Goal: Information Seeking & Learning: Compare options

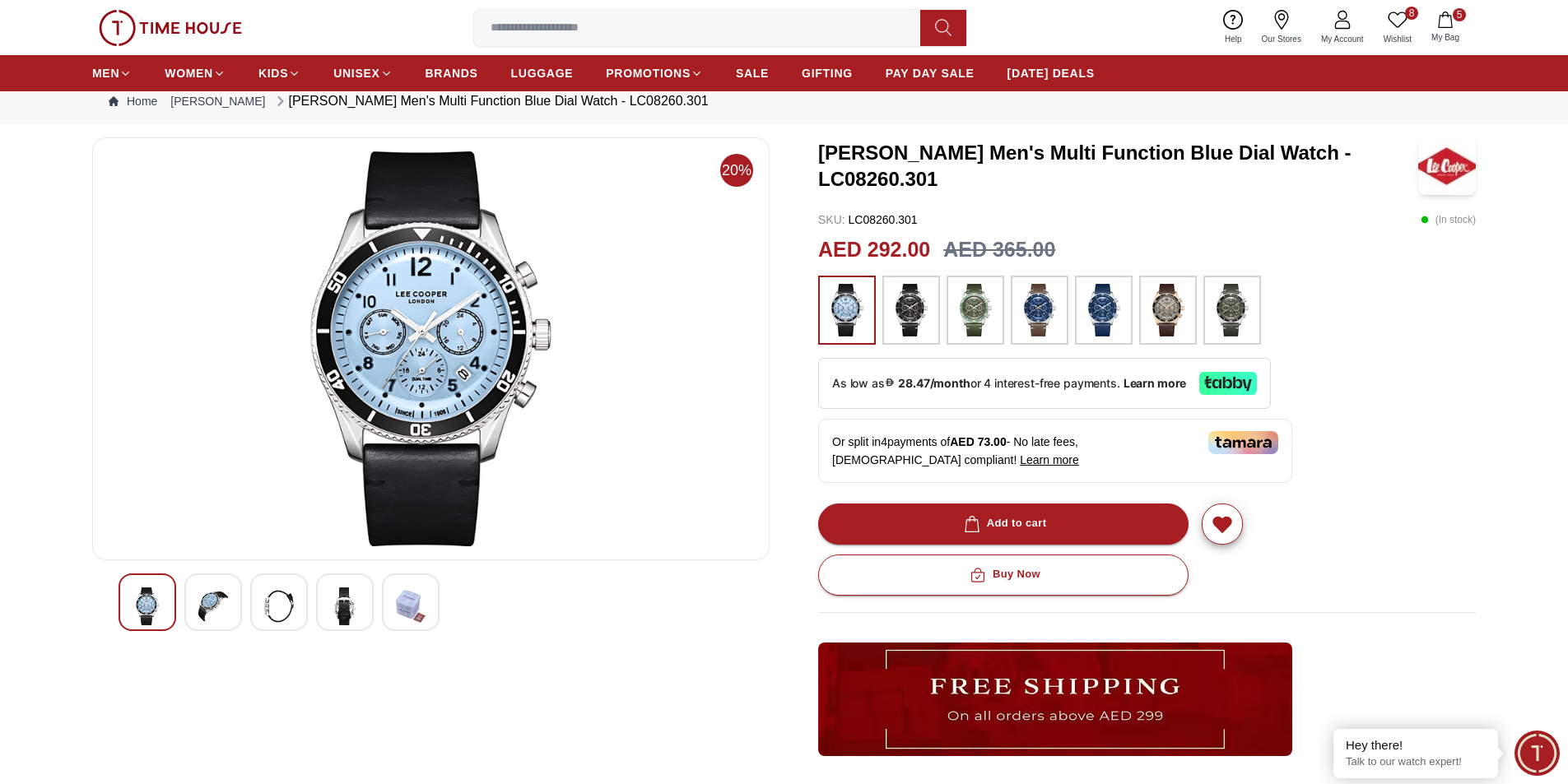
click at [209, 604] on img at bounding box center [213, 606] width 30 height 38
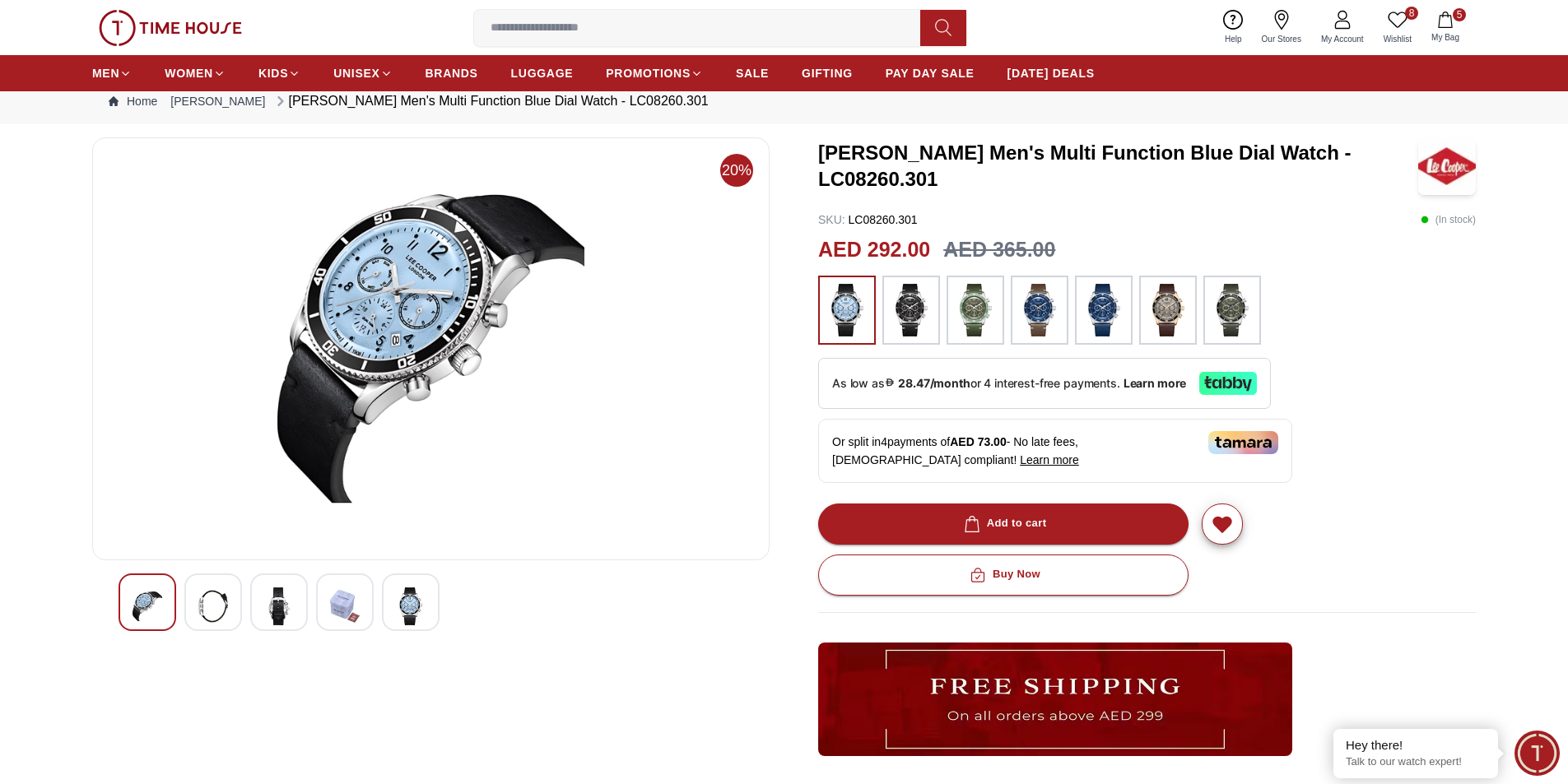
click at [284, 616] on img at bounding box center [278, 606] width 30 height 38
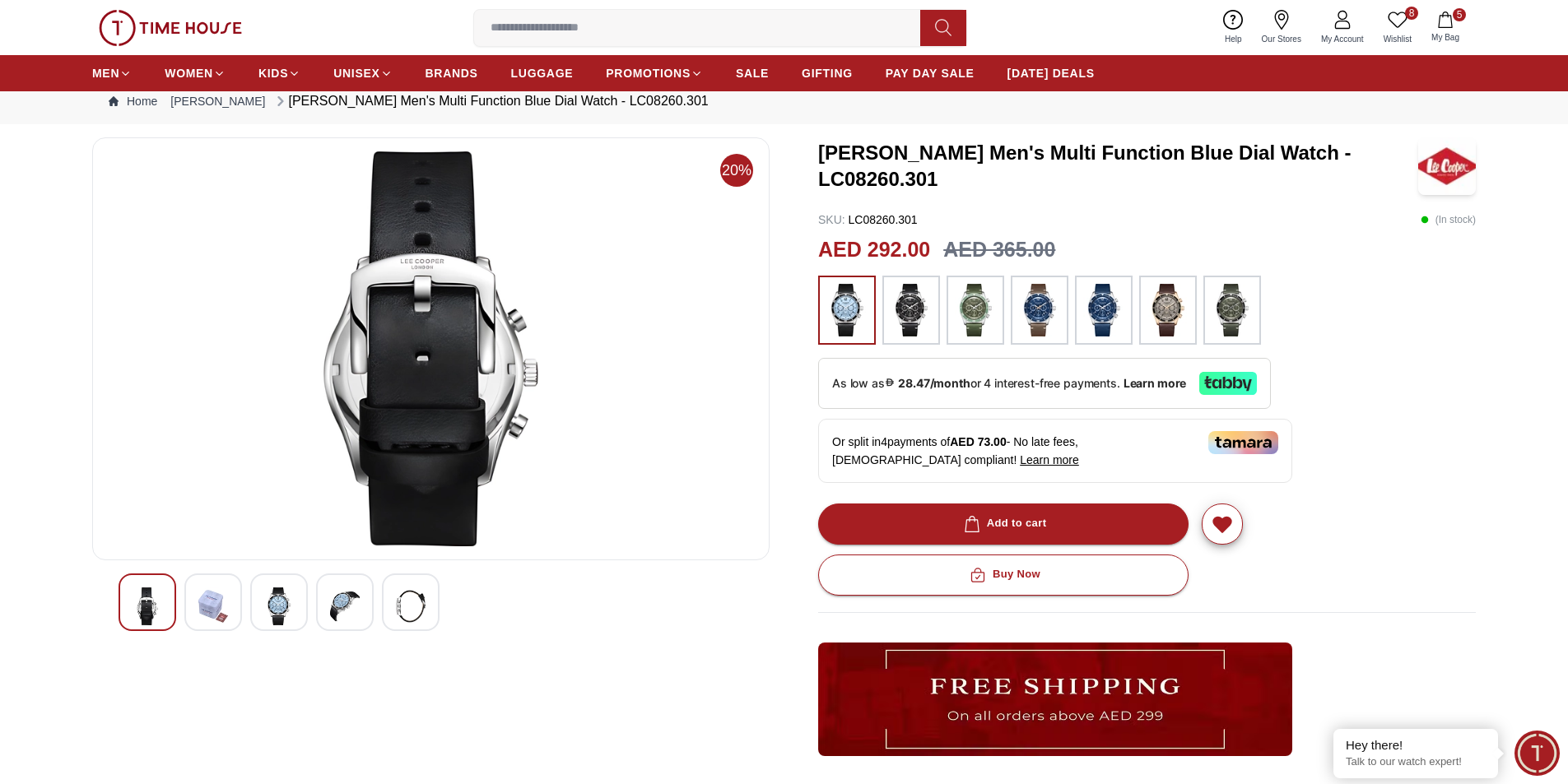
click at [341, 603] on img at bounding box center [344, 606] width 30 height 38
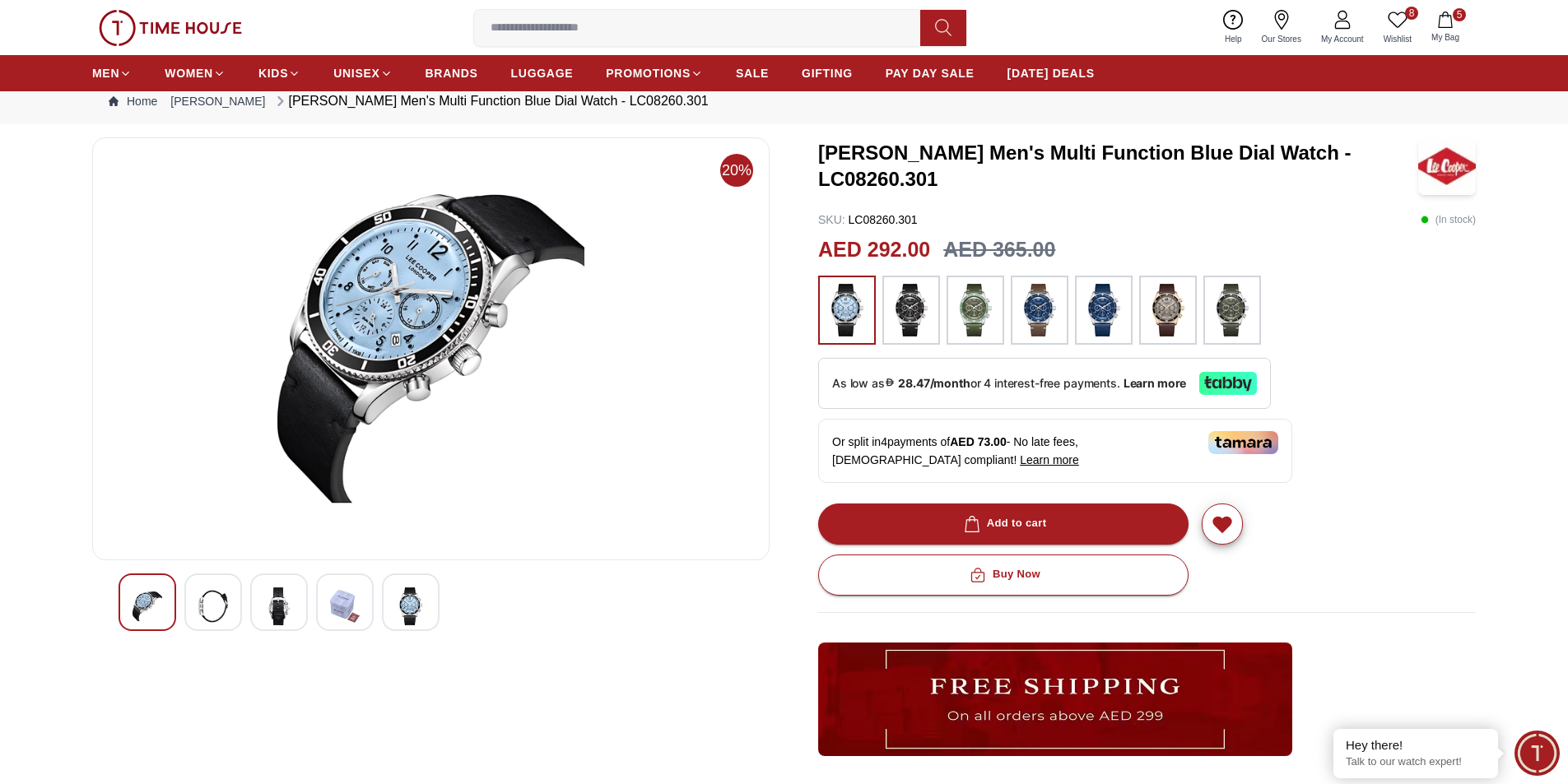
click at [414, 601] on img at bounding box center [411, 606] width 30 height 38
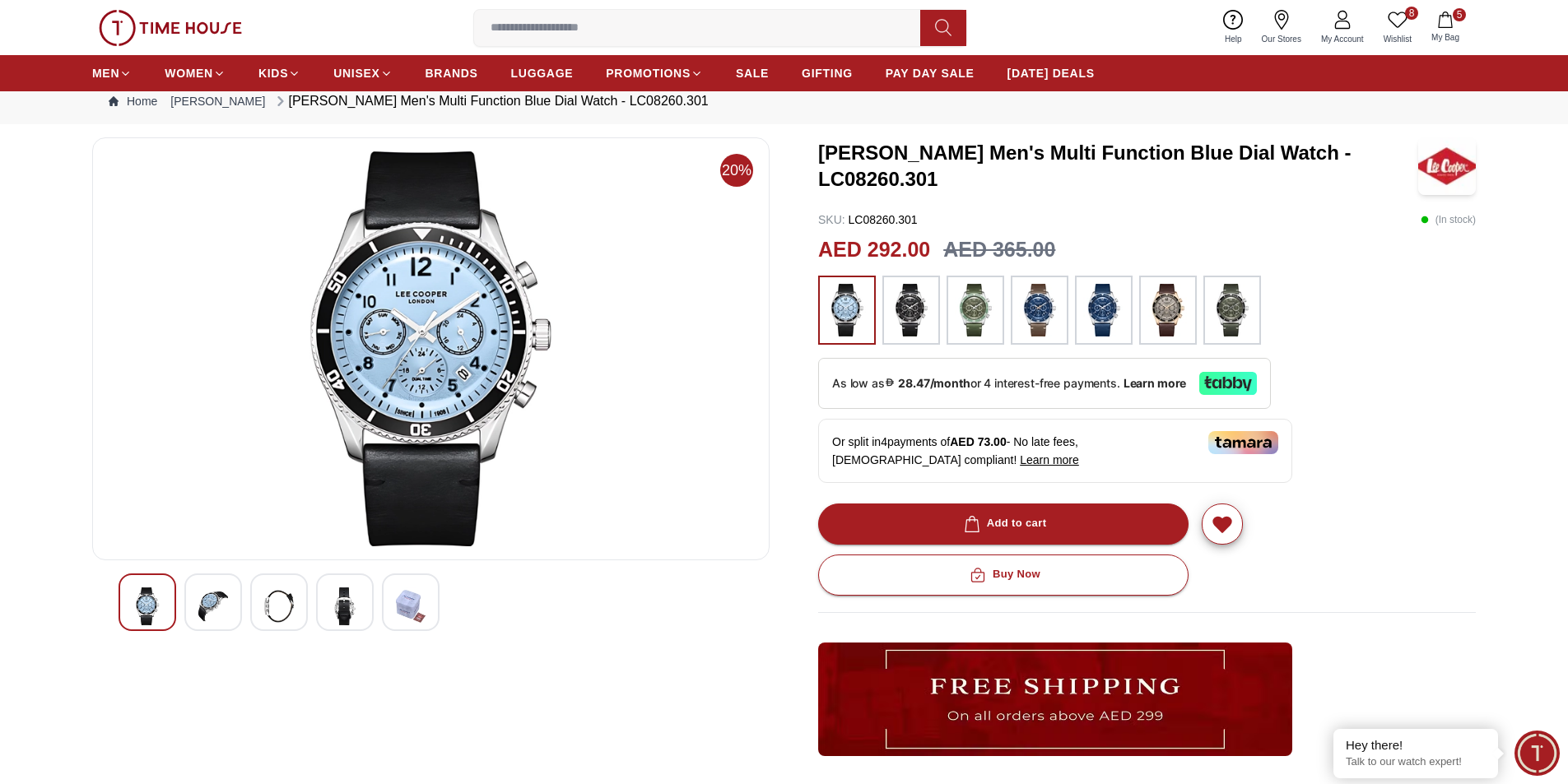
click at [918, 305] on img at bounding box center [911, 310] width 41 height 53
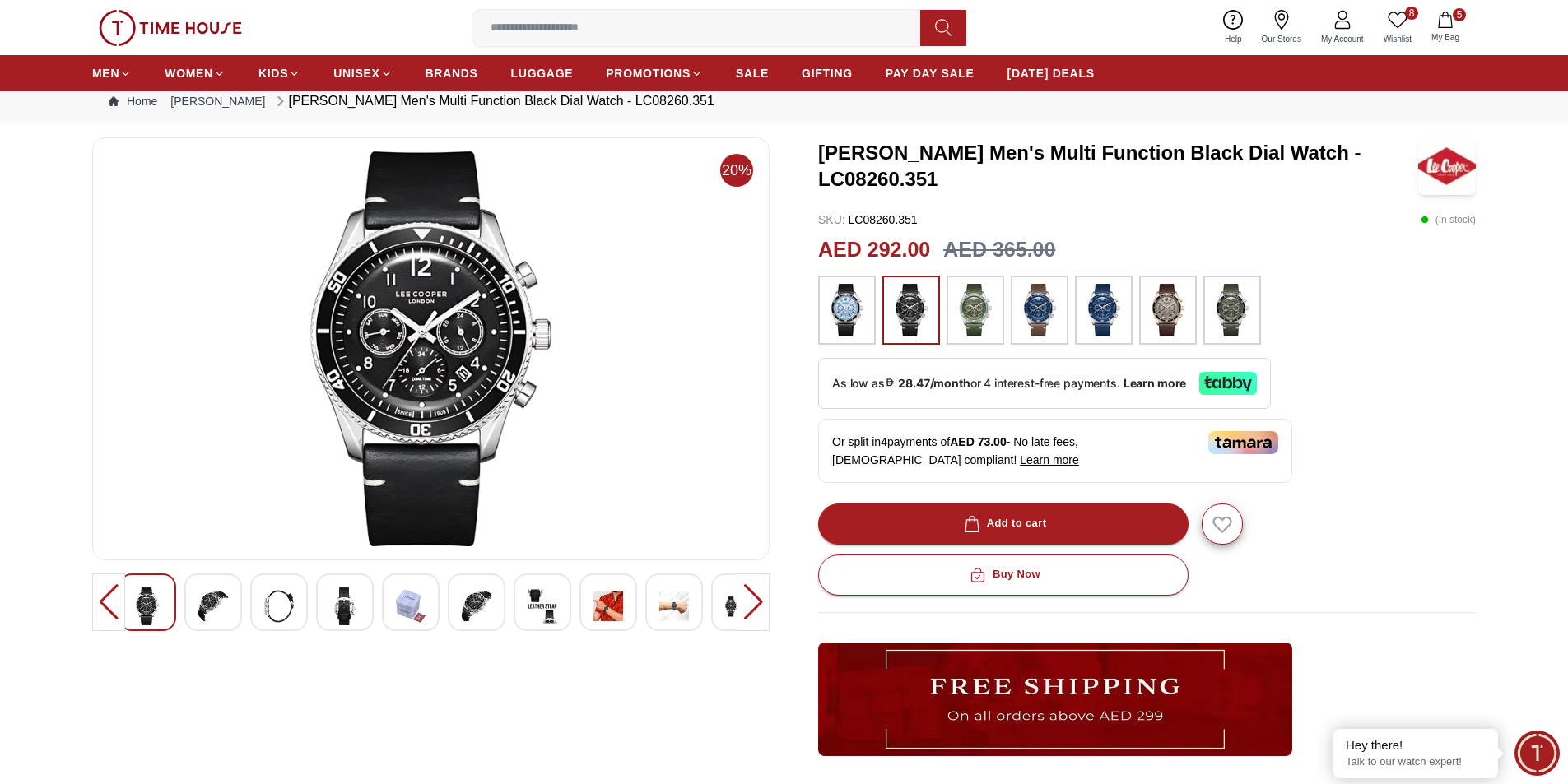
click at [979, 305] on img at bounding box center [976, 310] width 41 height 53
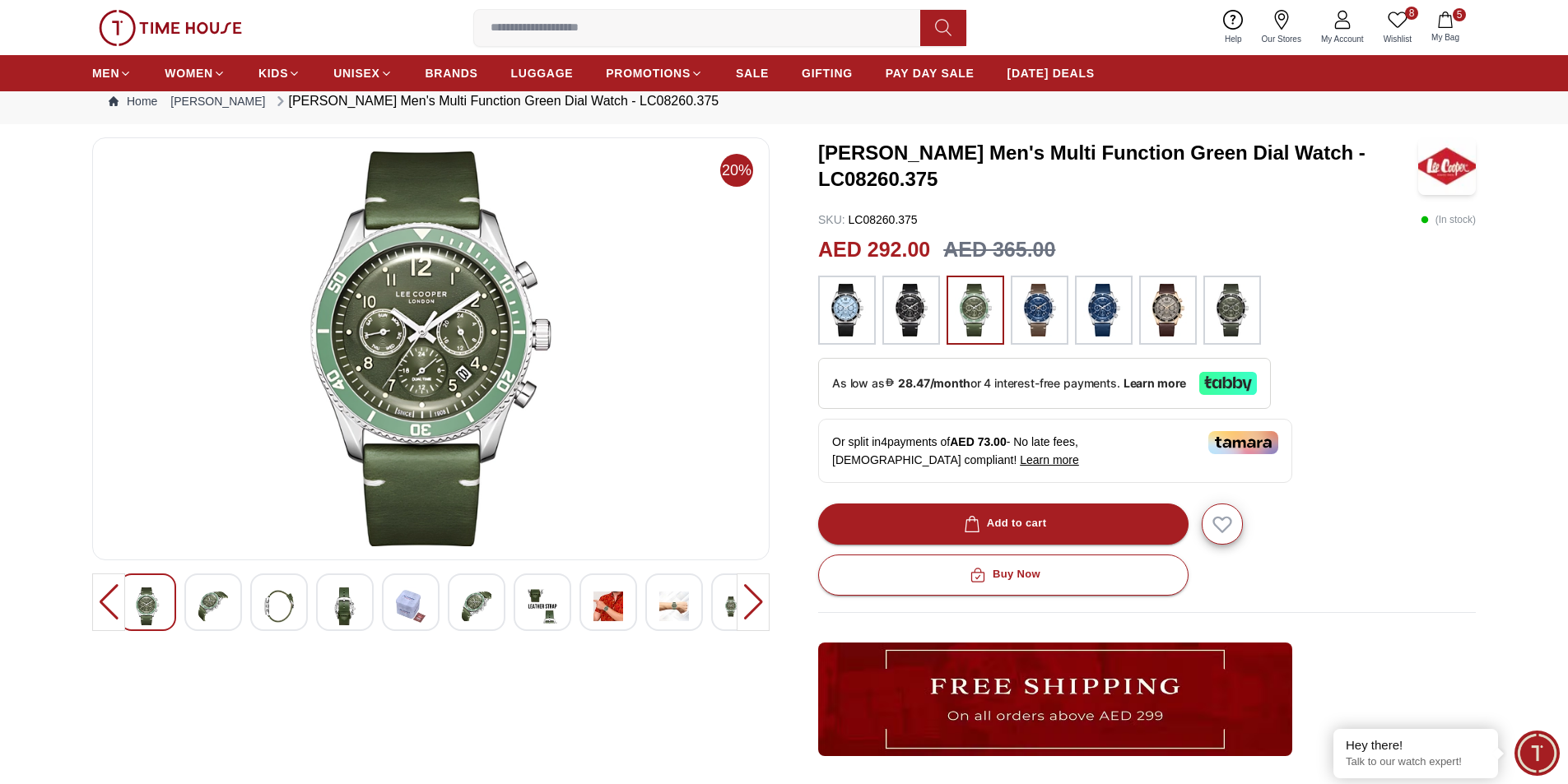
click at [1044, 303] on img at bounding box center [1039, 310] width 41 height 53
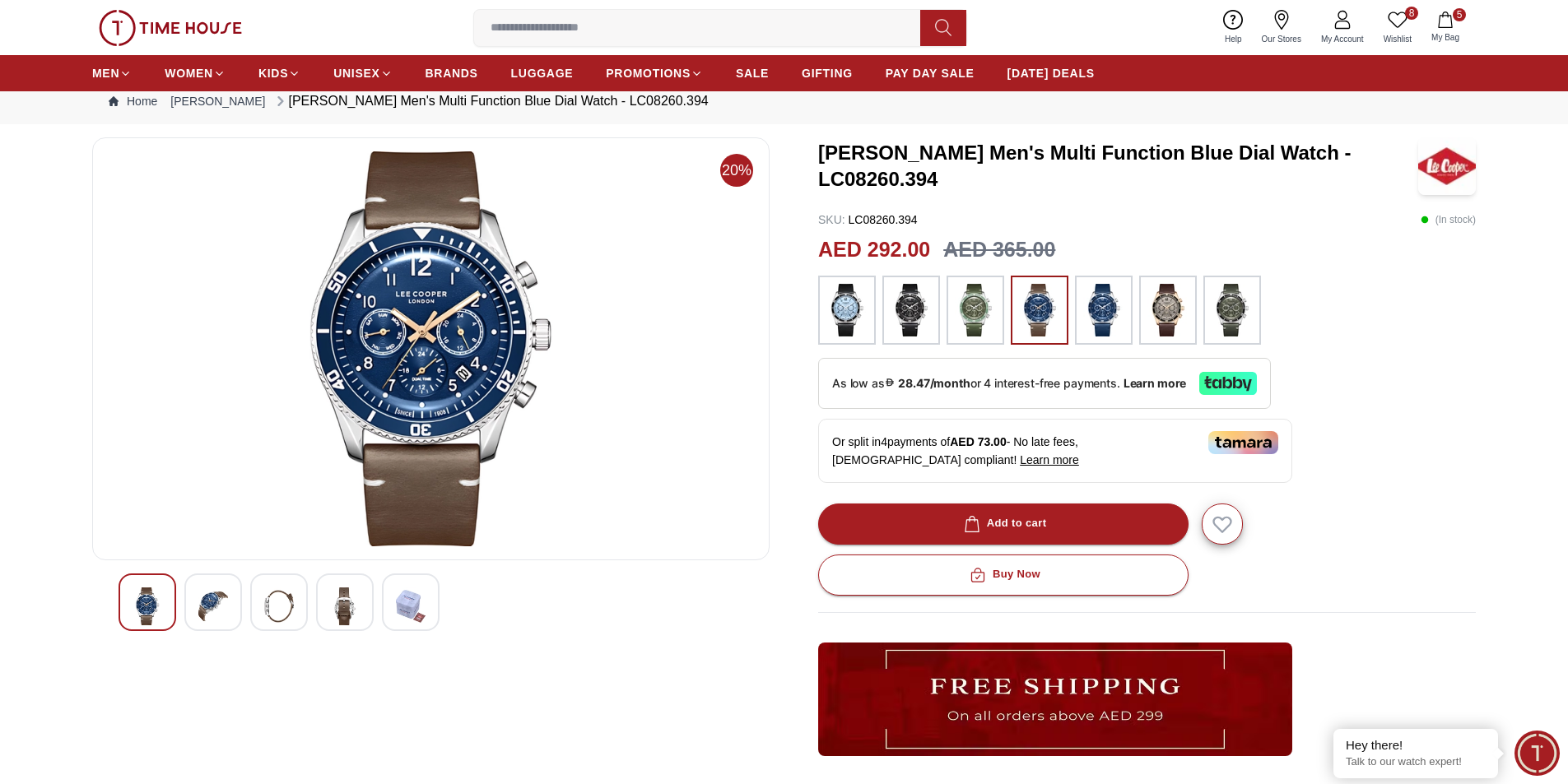
click at [1098, 305] on img at bounding box center [1104, 310] width 41 height 53
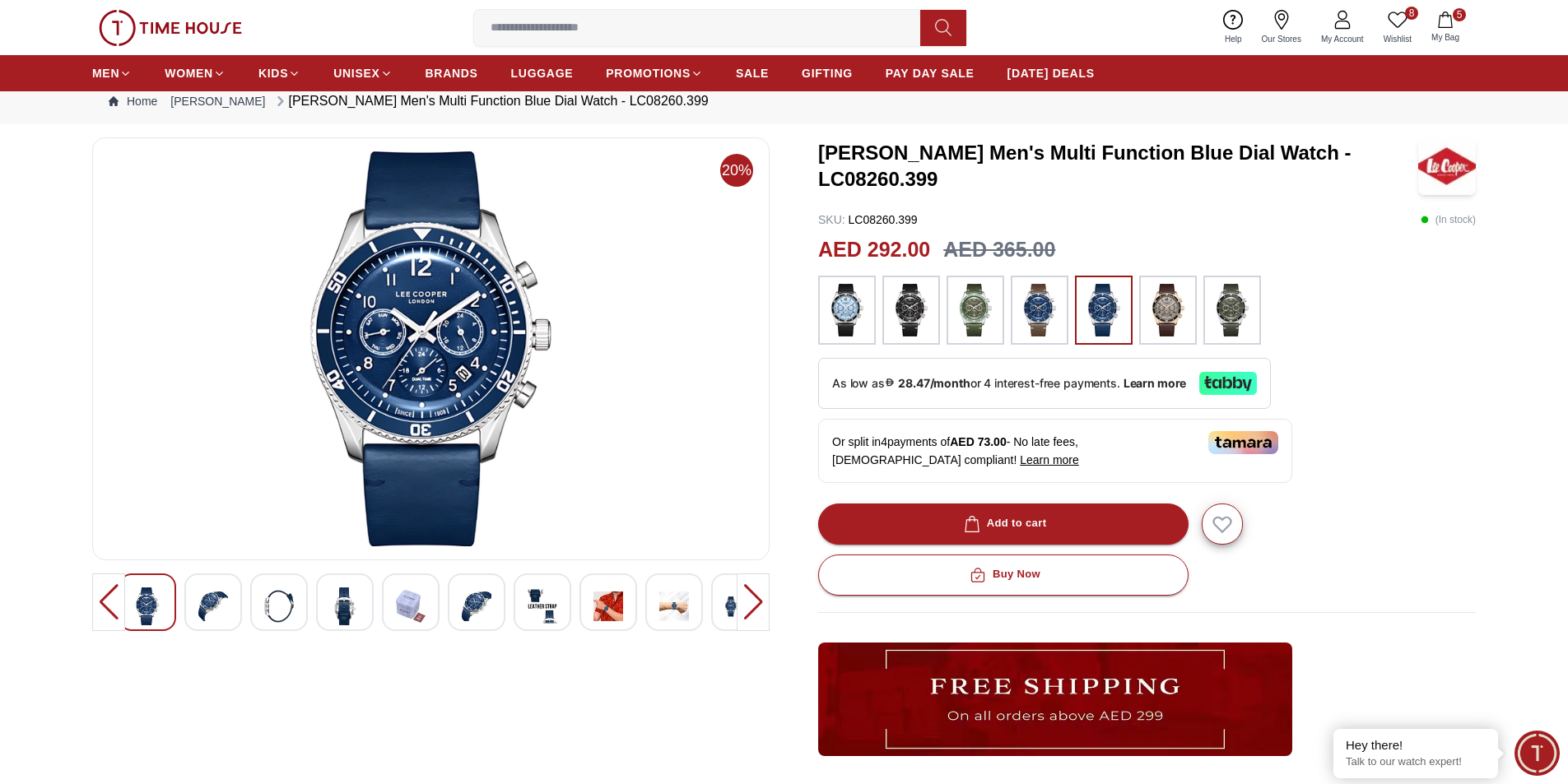
click at [1168, 307] on img at bounding box center [1168, 310] width 41 height 53
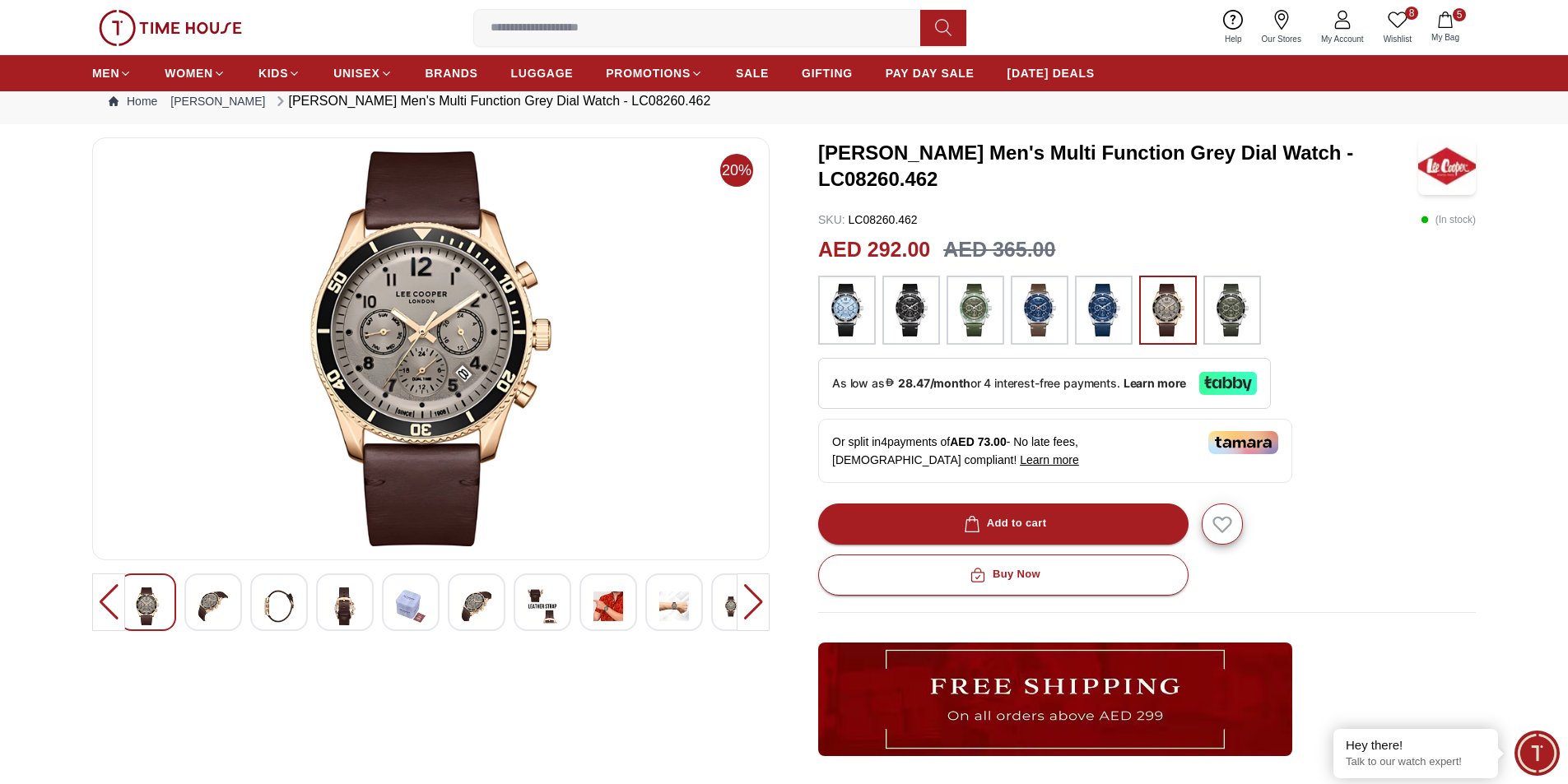
click at [1234, 314] on img at bounding box center [1233, 310] width 41 height 53
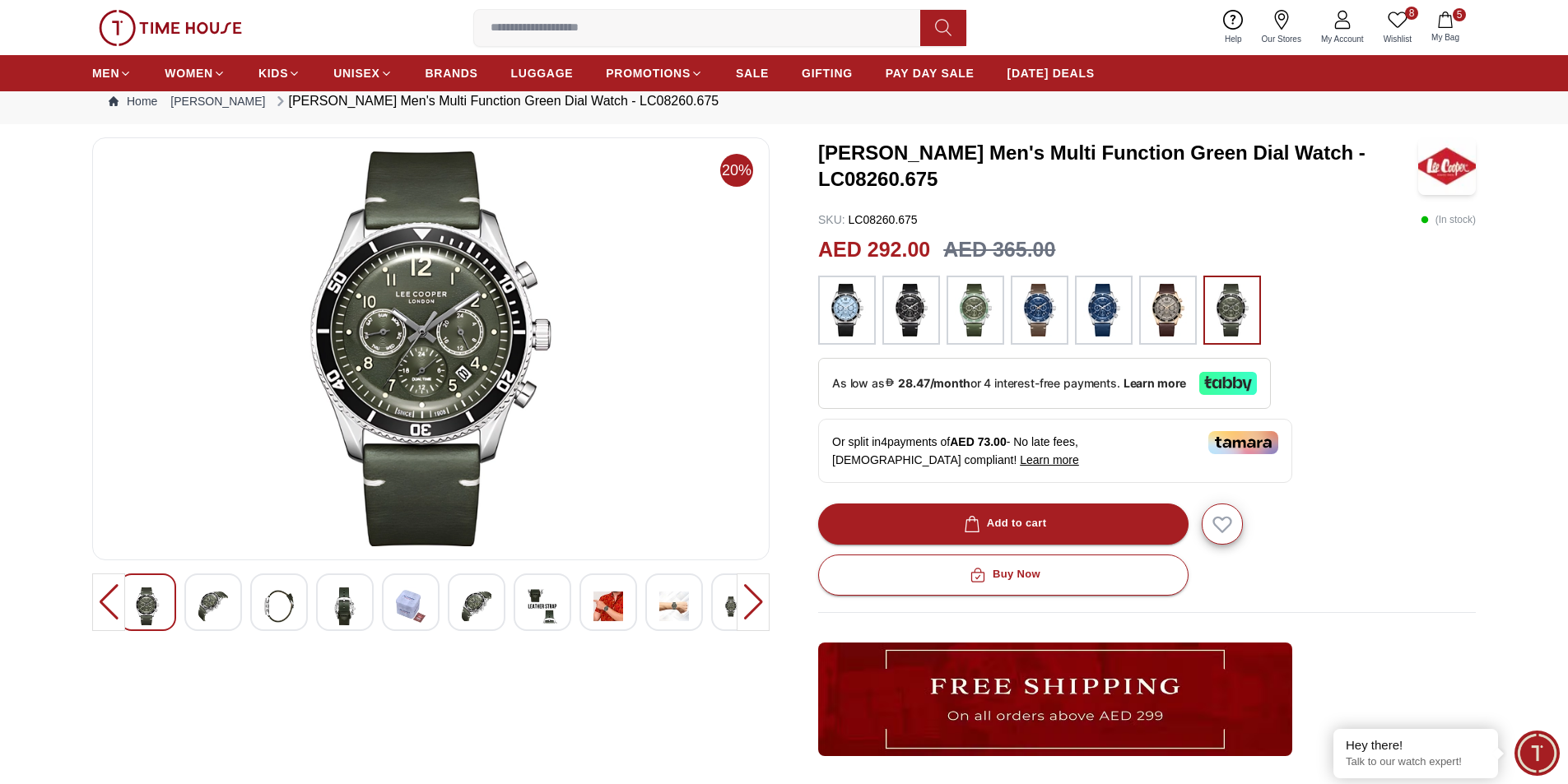
click at [912, 306] on img at bounding box center [911, 310] width 41 height 53
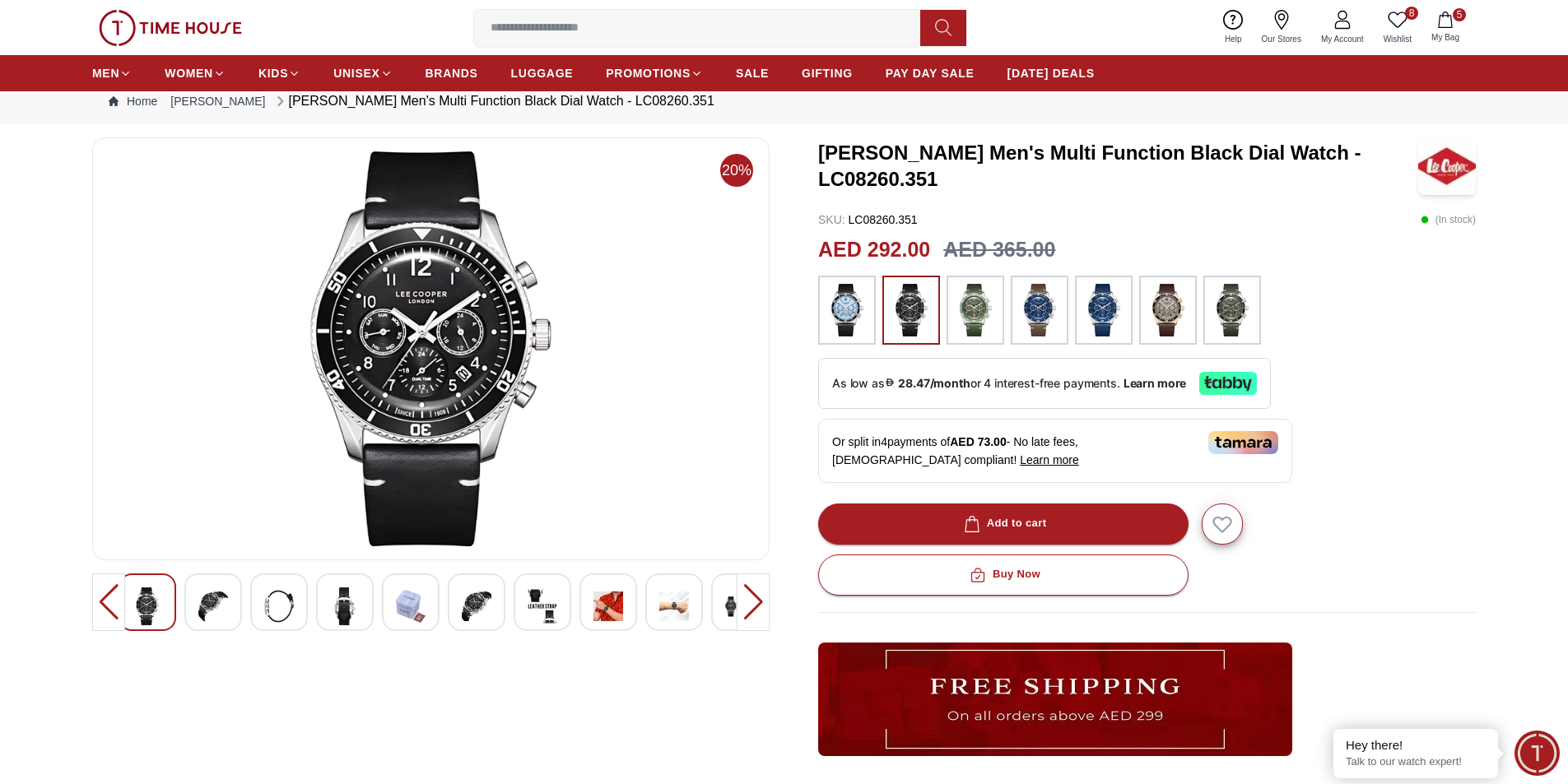
click at [397, 321] on img at bounding box center [431, 349] width 649 height 395
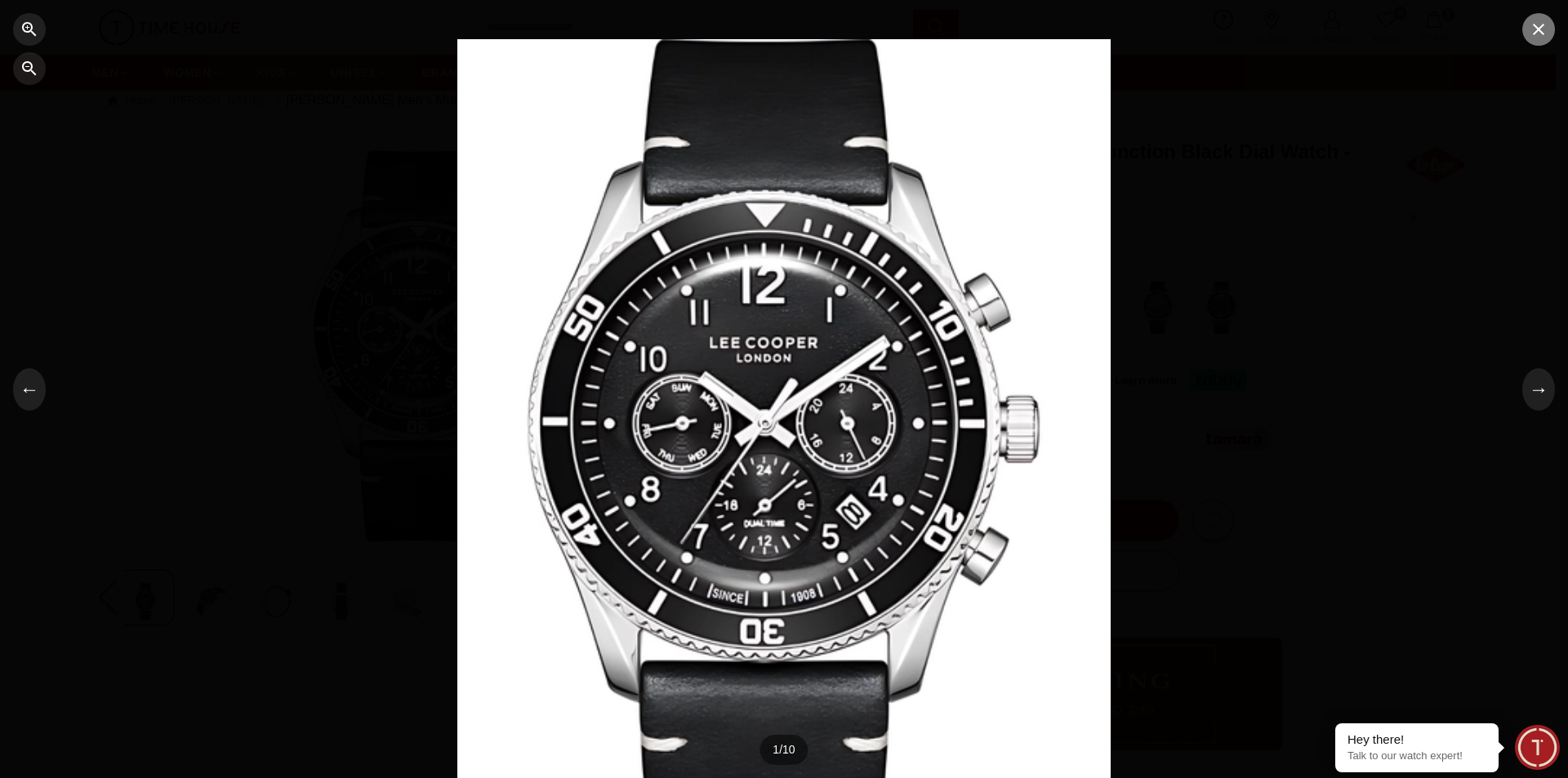
click at [1537, 28] on icon "button" at bounding box center [1538, 29] width 12 height 12
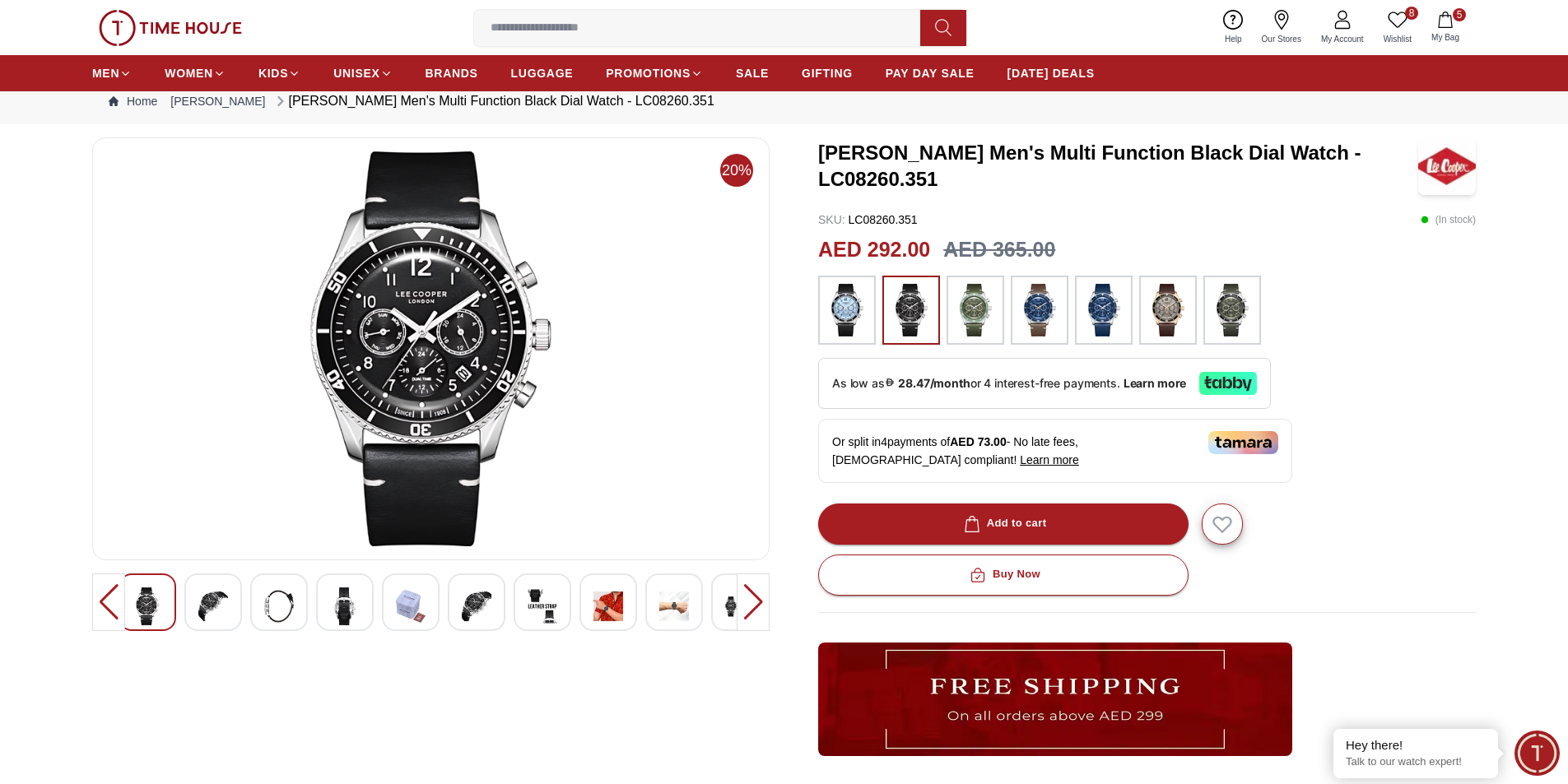
click at [213, 599] on img at bounding box center [213, 606] width 30 height 38
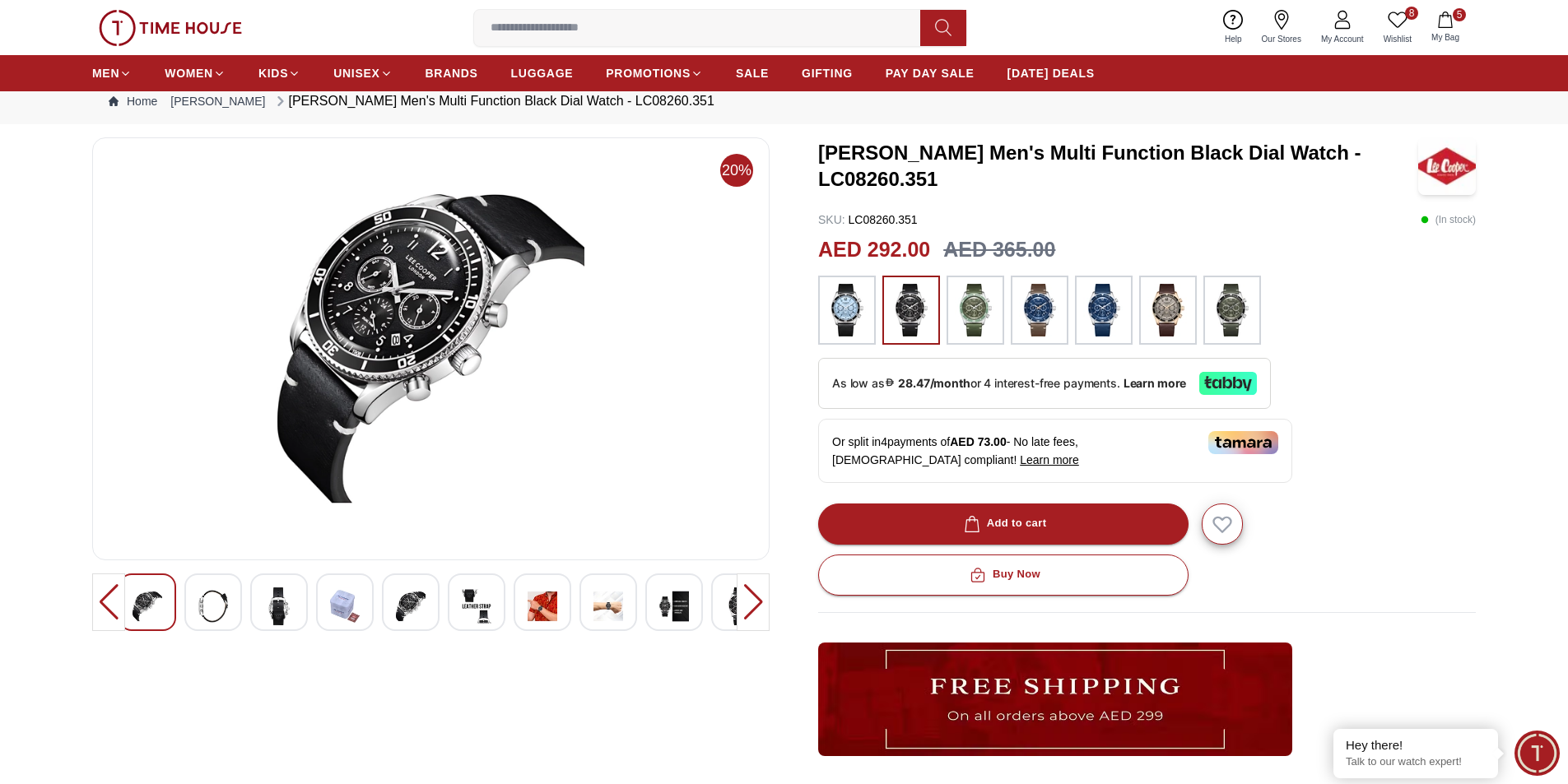
click at [223, 604] on img at bounding box center [213, 606] width 30 height 38
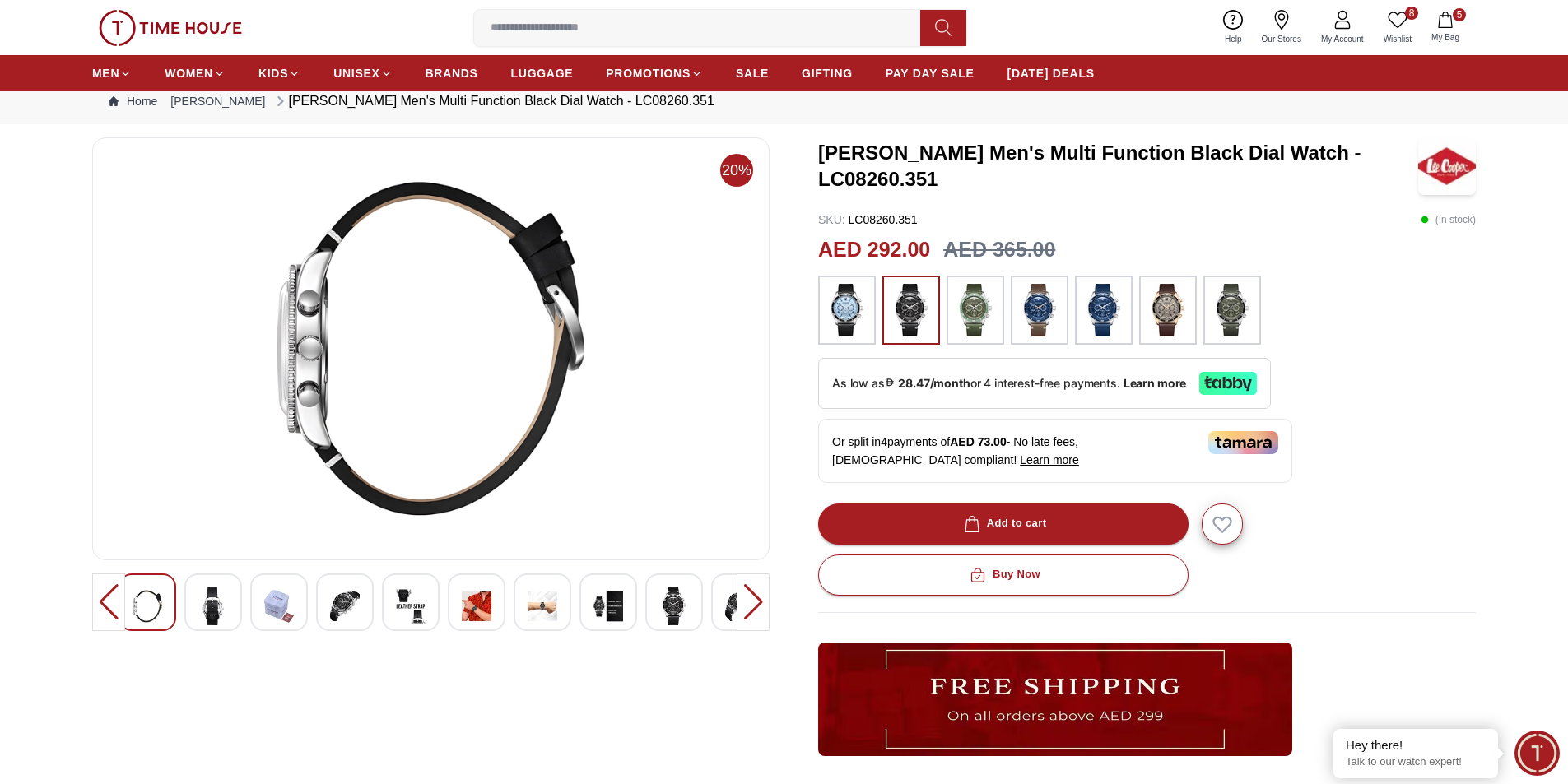
click at [223, 604] on img at bounding box center [213, 606] width 30 height 38
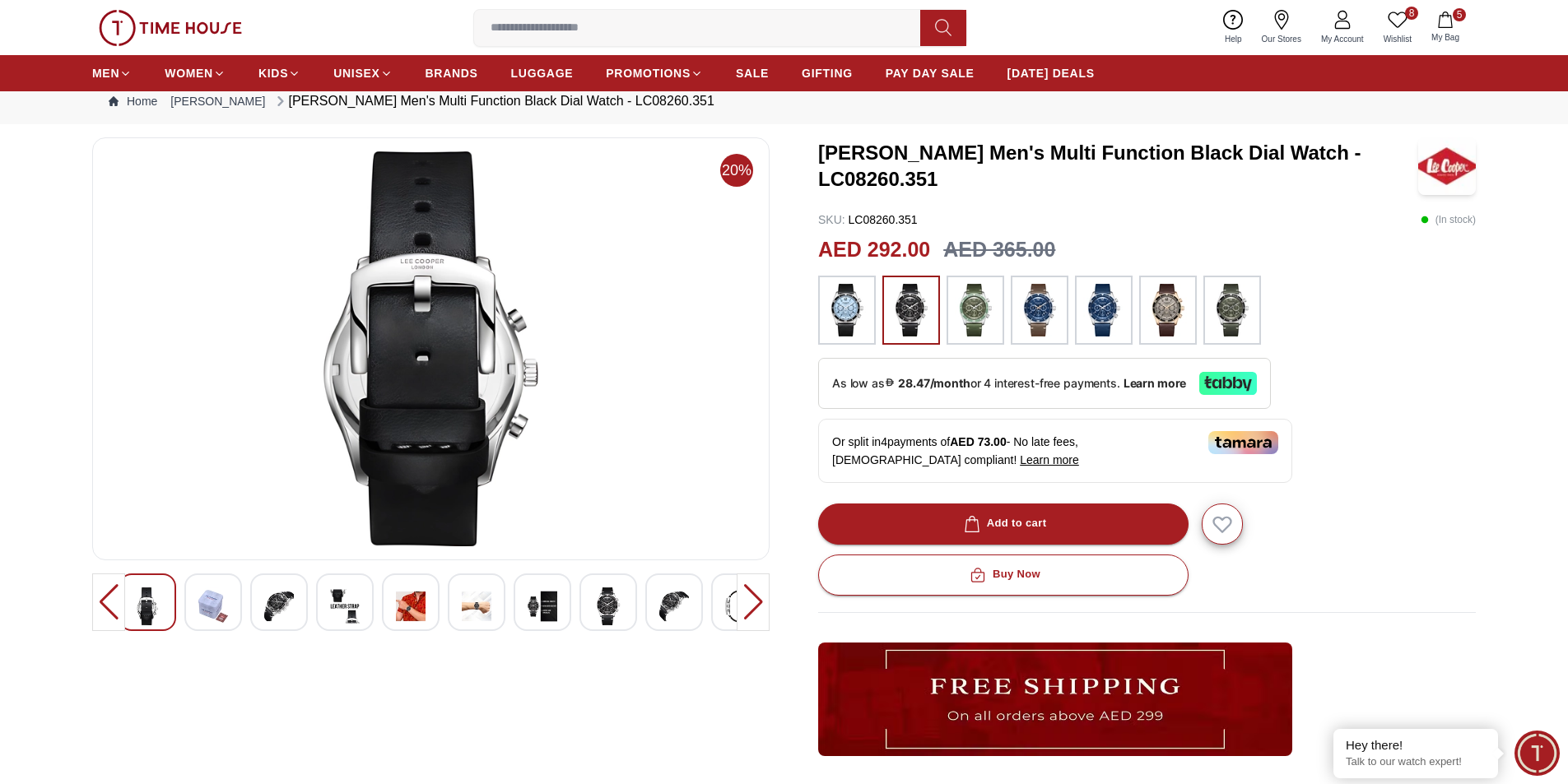
click at [275, 601] on img at bounding box center [278, 606] width 30 height 38
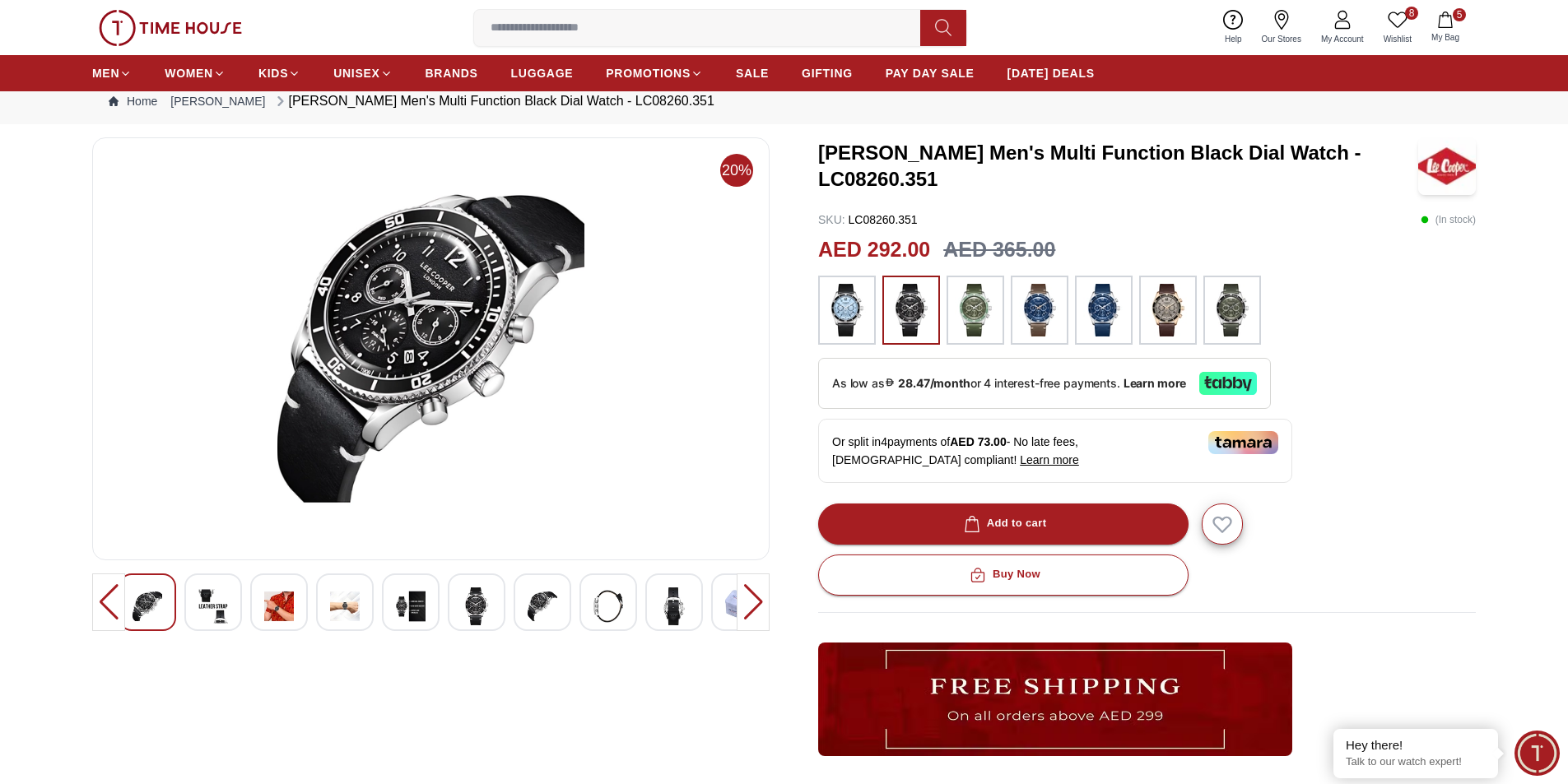
click at [335, 603] on img at bounding box center [344, 606] width 30 height 38
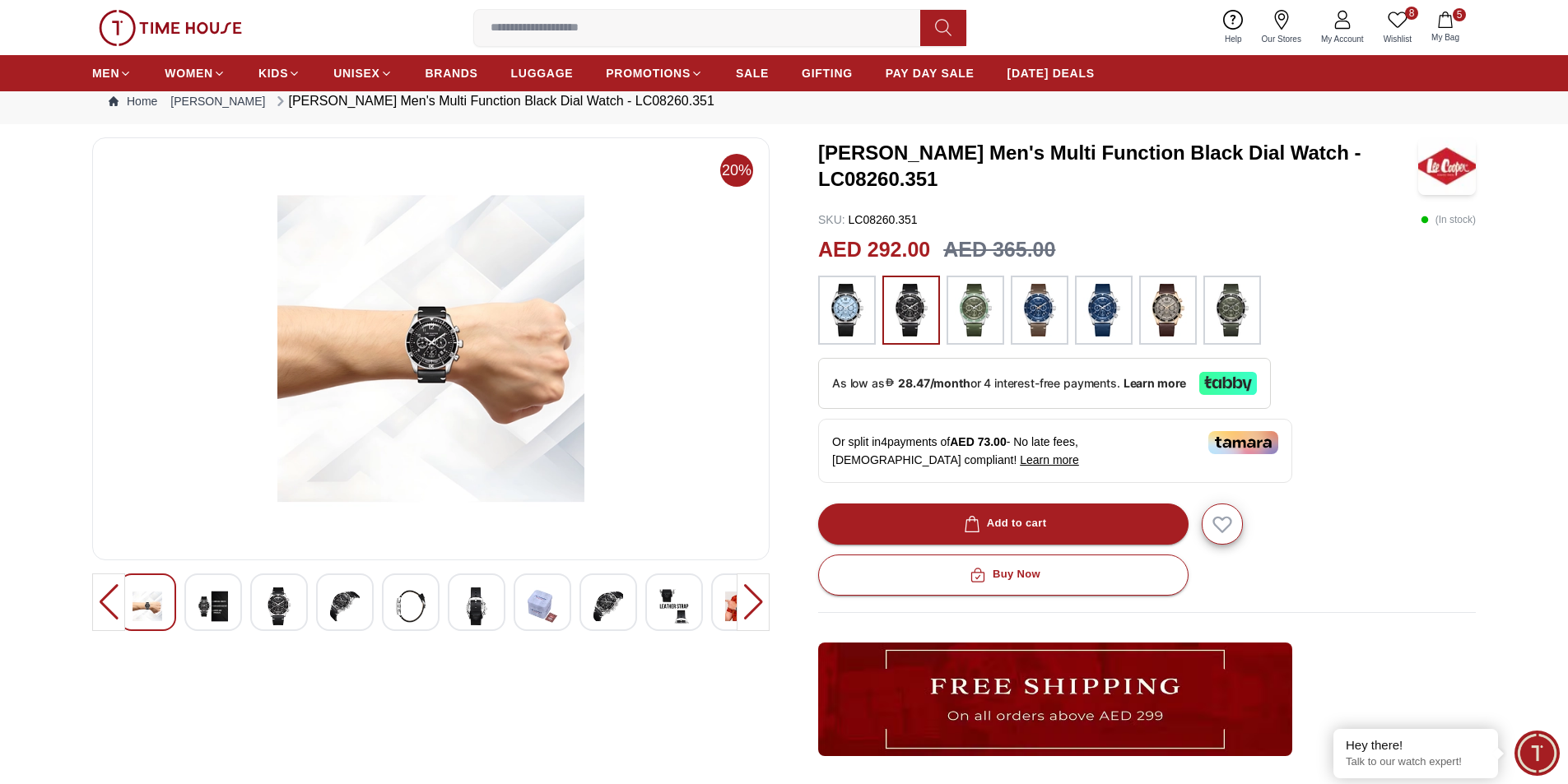
click at [411, 604] on img at bounding box center [411, 606] width 30 height 38
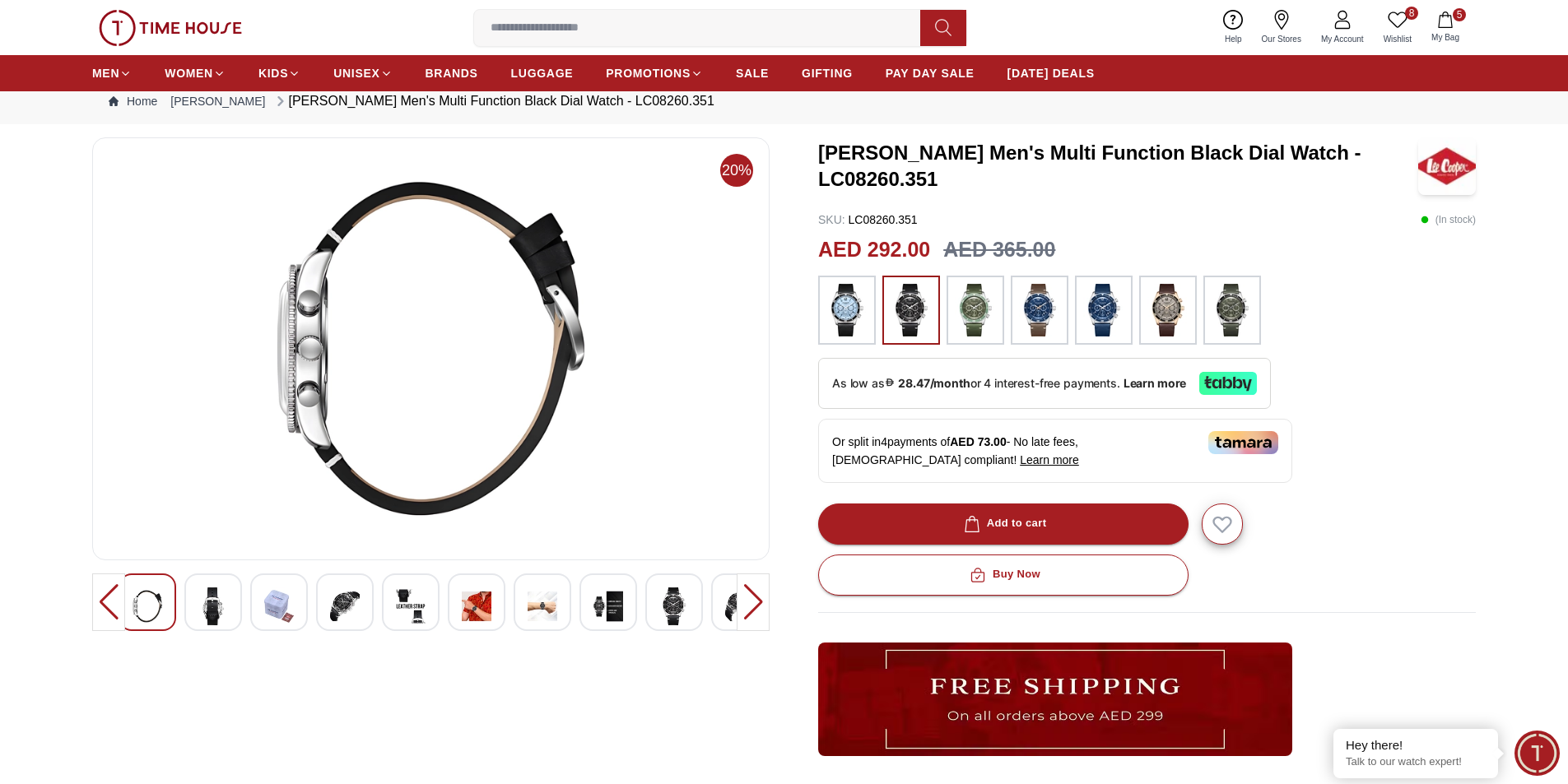
click at [675, 605] on img at bounding box center [674, 606] width 30 height 38
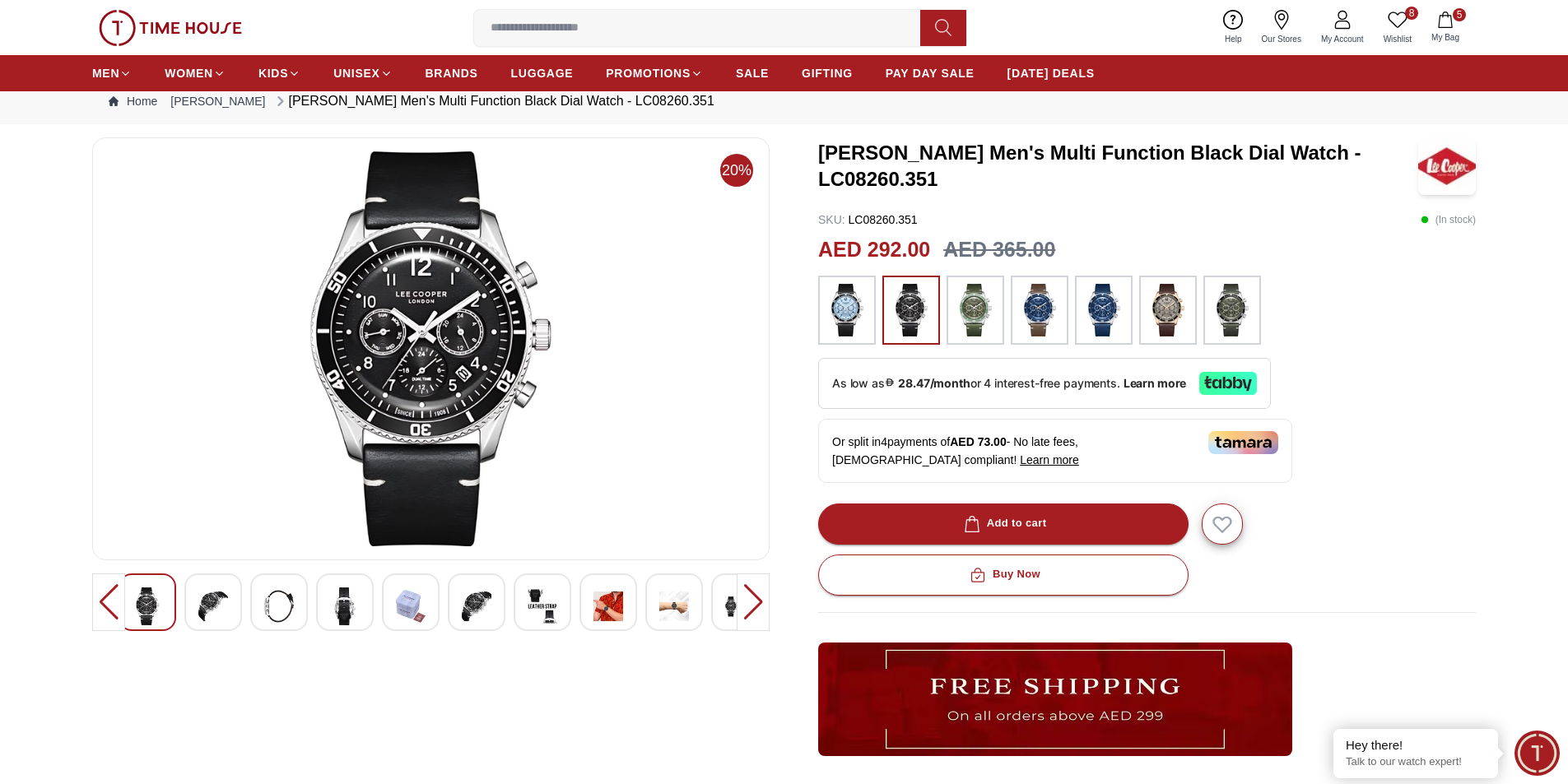
click at [842, 303] on img at bounding box center [847, 310] width 41 height 53
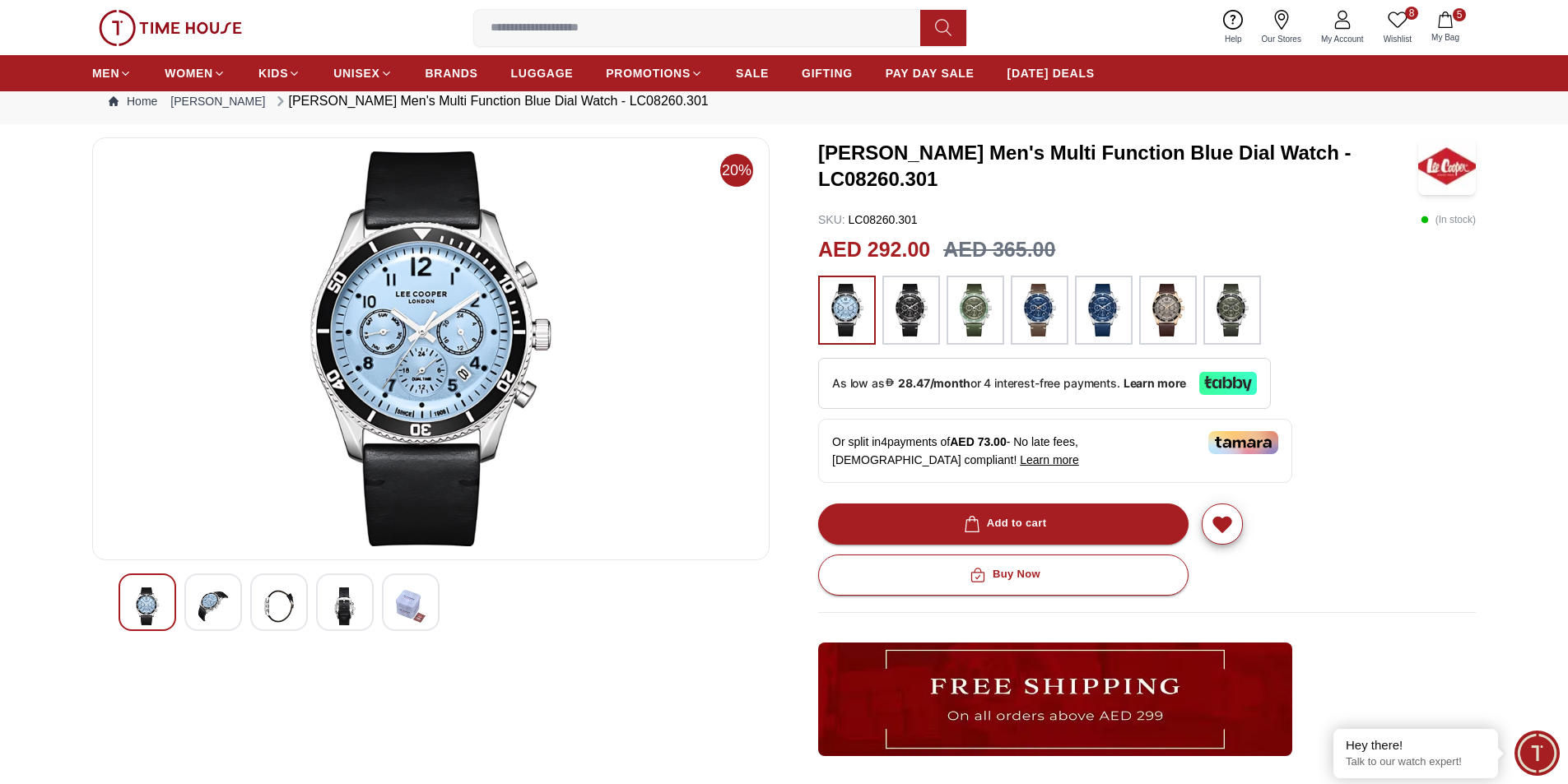
click at [908, 308] on img at bounding box center [911, 310] width 41 height 53
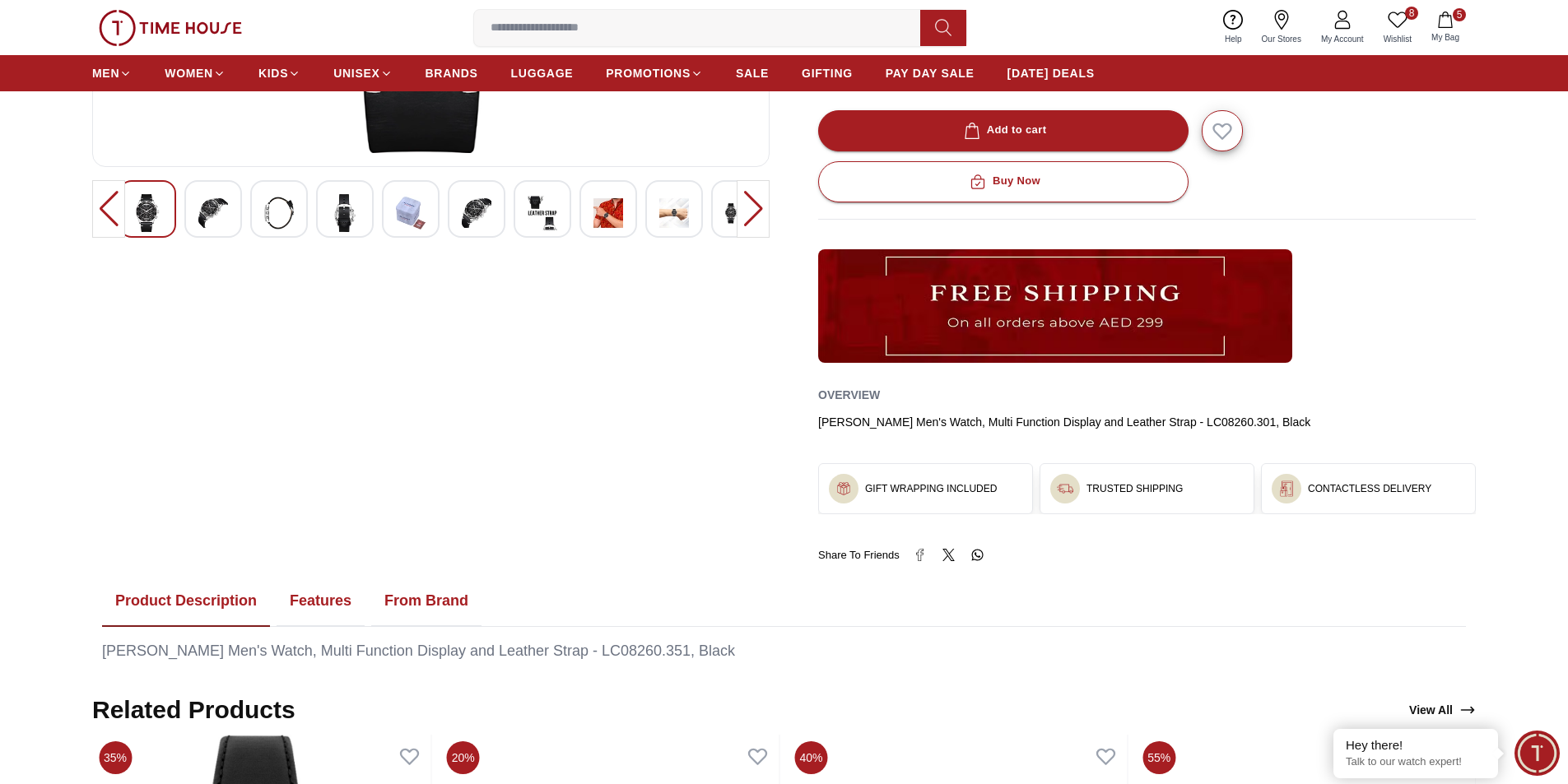
scroll to position [455, 0]
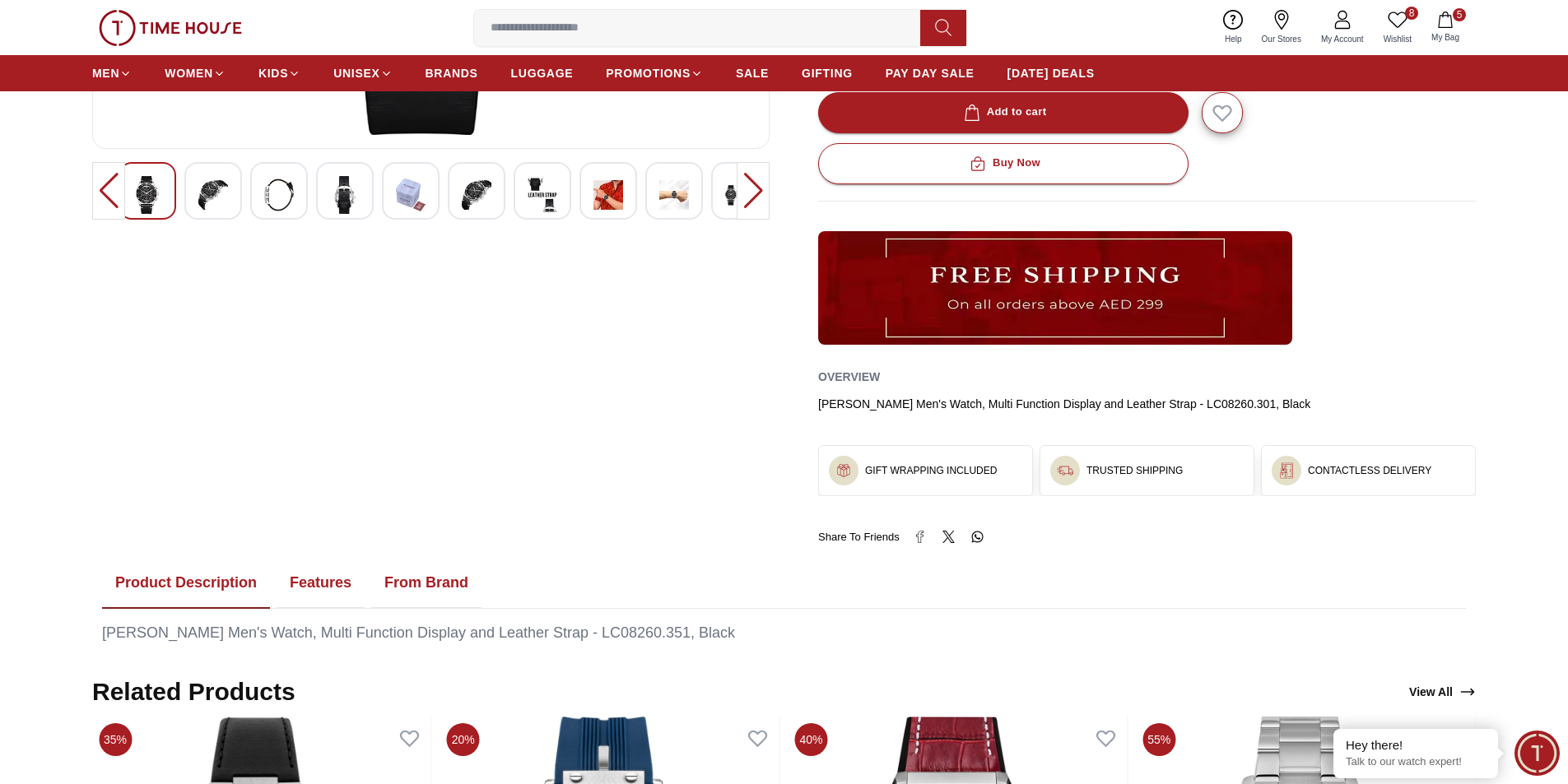
click at [330, 581] on button "Features" at bounding box center [320, 583] width 88 height 51
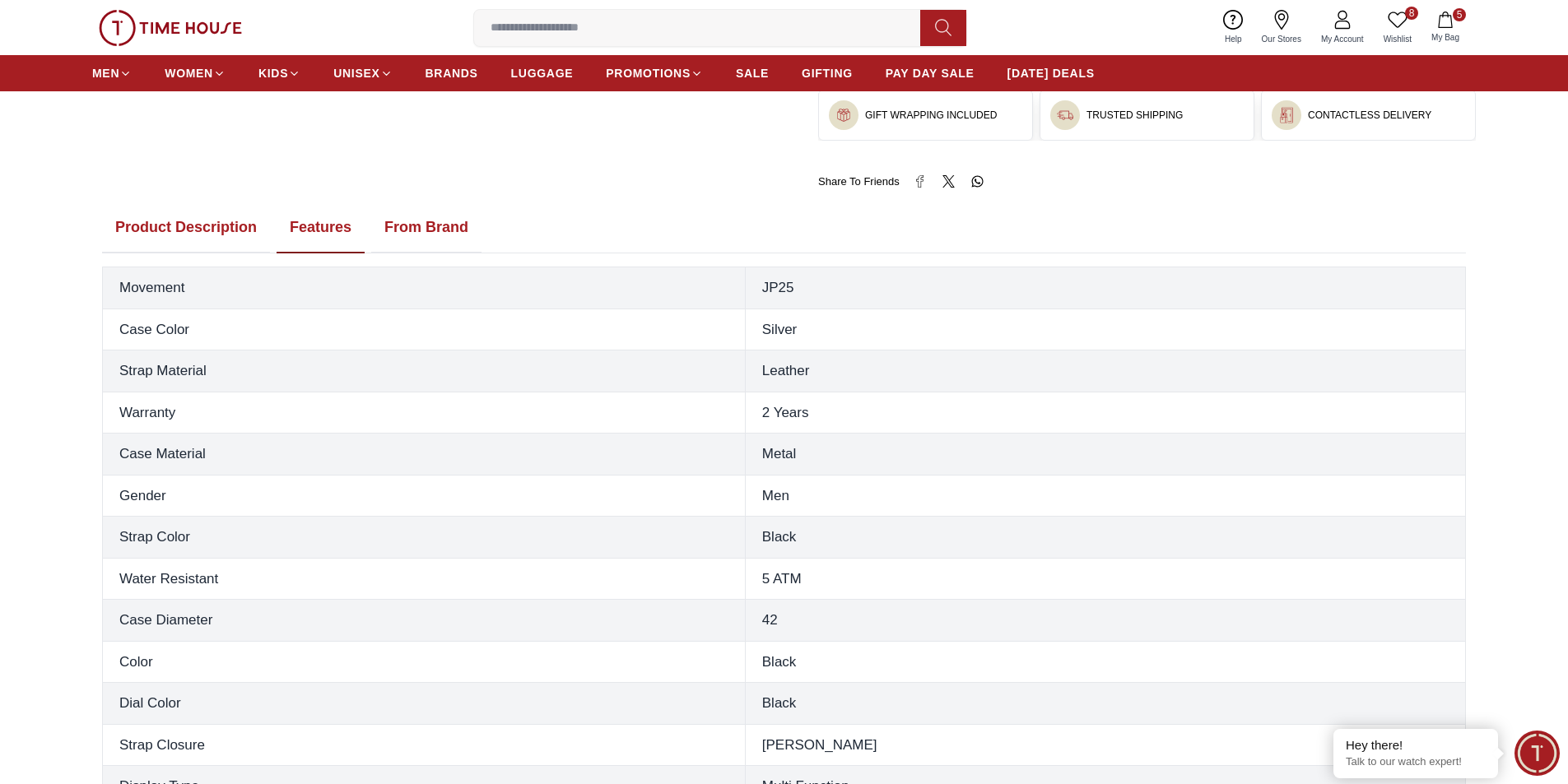
scroll to position [948, 0]
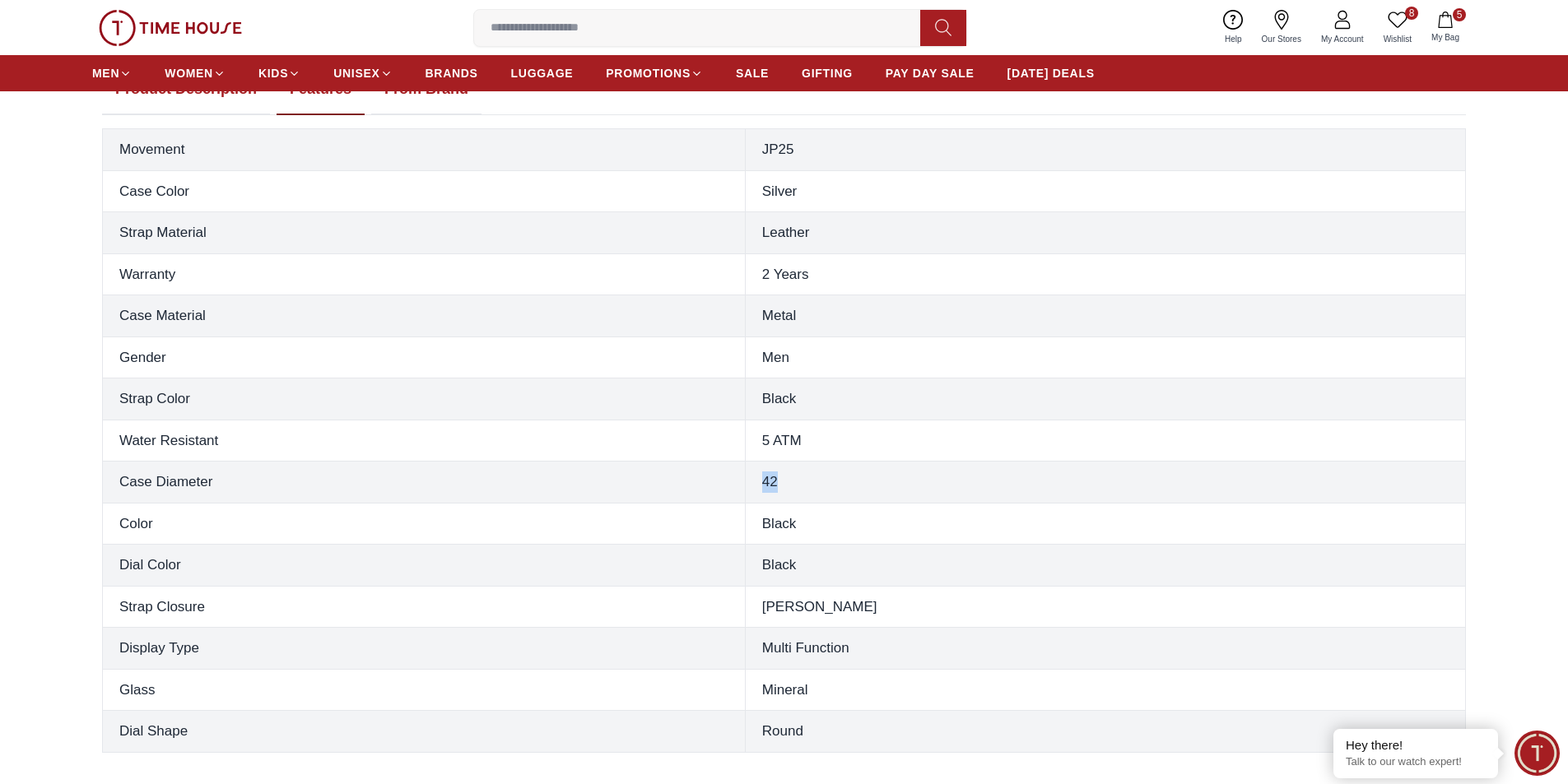
drag, startPoint x: 832, startPoint y: 480, endPoint x: 849, endPoint y: 479, distance: 17.0
click at [849, 479] on td "42" at bounding box center [1105, 482] width 720 height 42
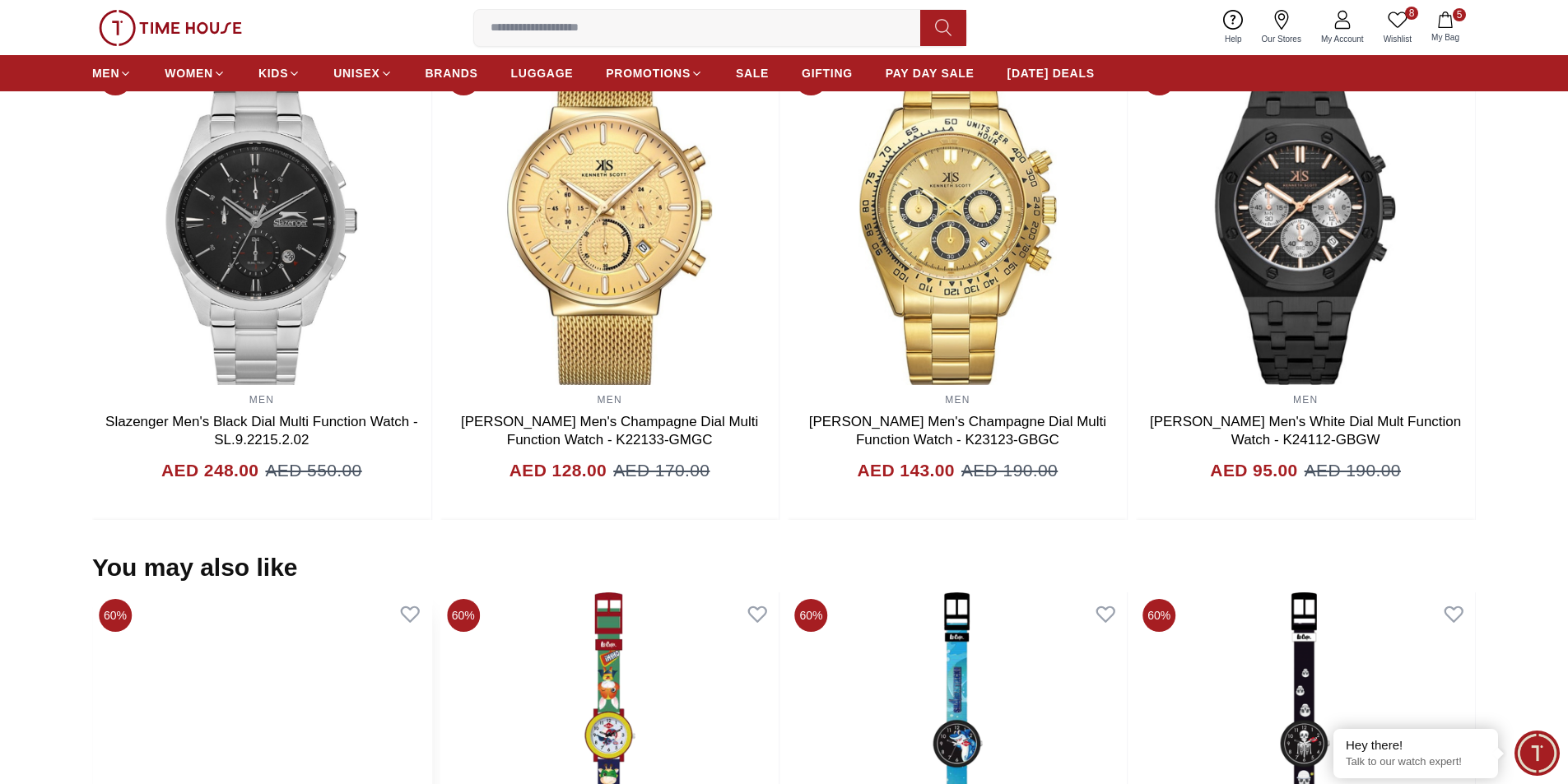
scroll to position [1689, 0]
